Goal: Task Accomplishment & Management: Manage account settings

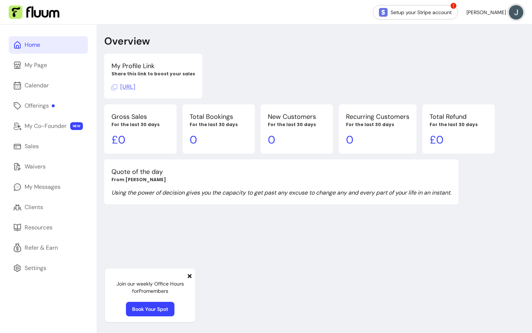
click at [191, 277] on icon at bounding box center [190, 276] width 4 height 4
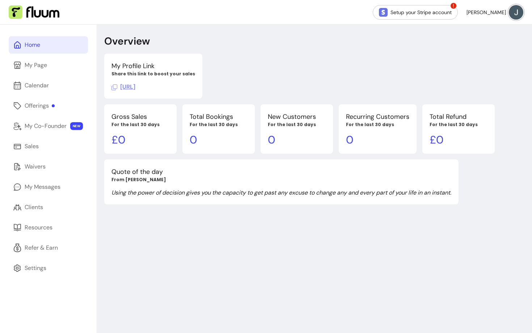
click at [503, 280] on div "Overview My Profile Link Share this link to boost your sales https://fluum.ai/a…" at bounding box center [314, 191] width 435 height 333
click at [44, 61] on div "My Page" at bounding box center [36, 65] width 22 height 9
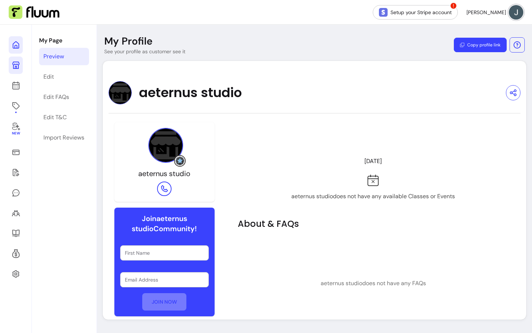
click at [12, 46] on icon at bounding box center [16, 45] width 9 height 9
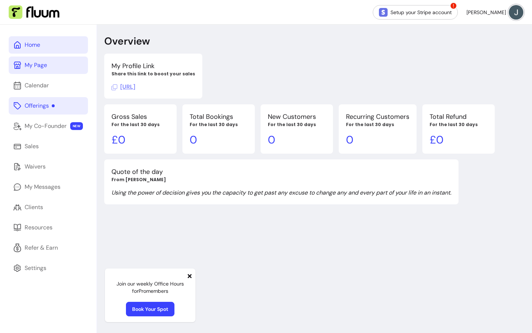
click at [48, 104] on div "Offerings" at bounding box center [40, 105] width 30 height 9
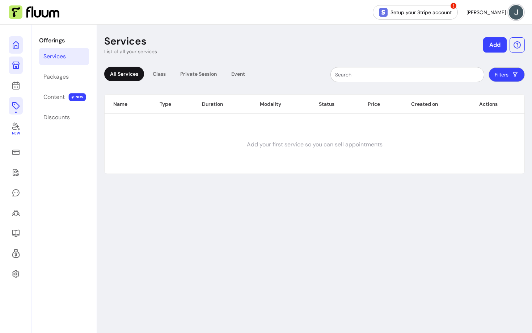
click at [21, 47] on link at bounding box center [16, 44] width 14 height 17
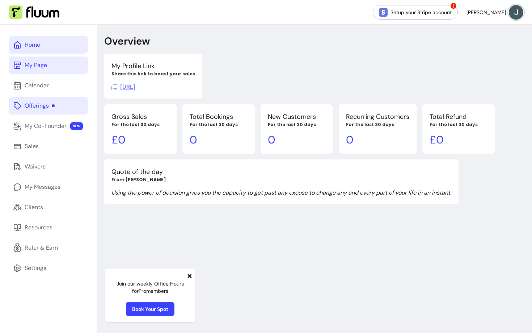
click at [191, 275] on icon at bounding box center [190, 276] width 6 height 6
